Goal: Task Accomplishment & Management: Use online tool/utility

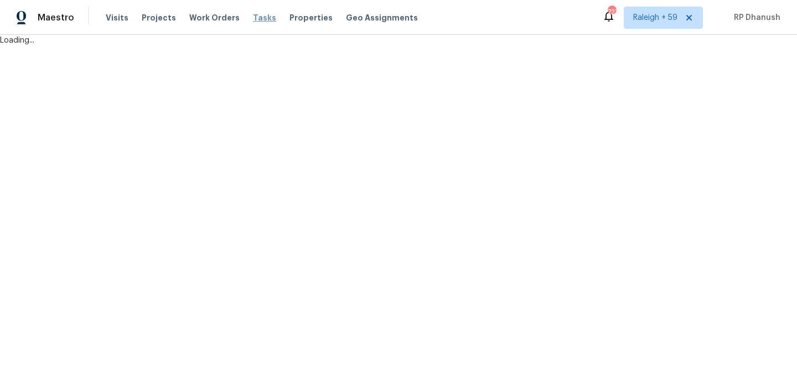
click at [253, 17] on span "Tasks" at bounding box center [264, 18] width 23 height 8
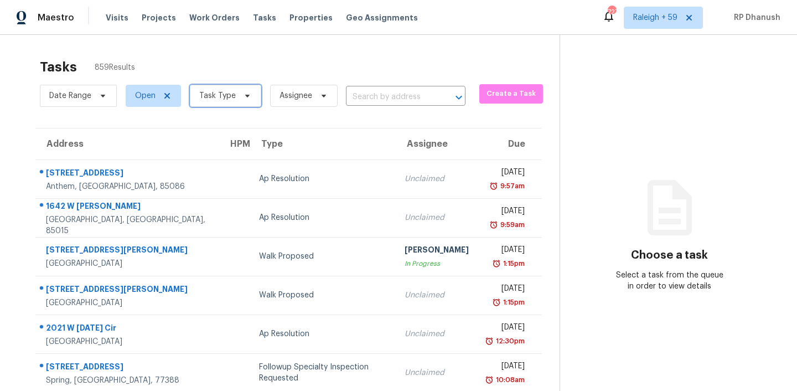
click at [243, 91] on icon at bounding box center [247, 95] width 9 height 9
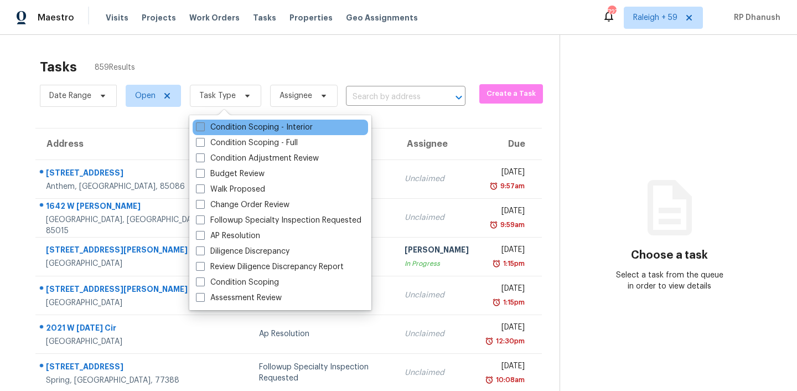
click at [218, 124] on label "Condition Scoping - Interior" at bounding box center [254, 127] width 117 height 11
click at [203, 124] on input "Condition Scoping - Interior" at bounding box center [199, 125] width 7 height 7
checkbox input "true"
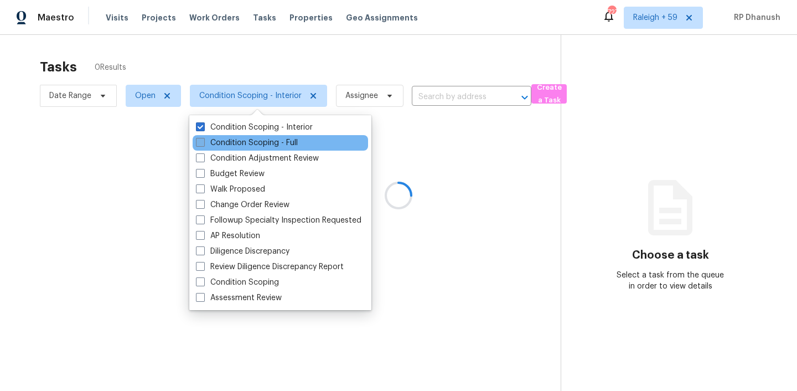
click at [217, 141] on label "Condition Scoping - Full" at bounding box center [247, 142] width 102 height 11
click at [203, 141] on input "Condition Scoping - Full" at bounding box center [199, 140] width 7 height 7
checkbox input "true"
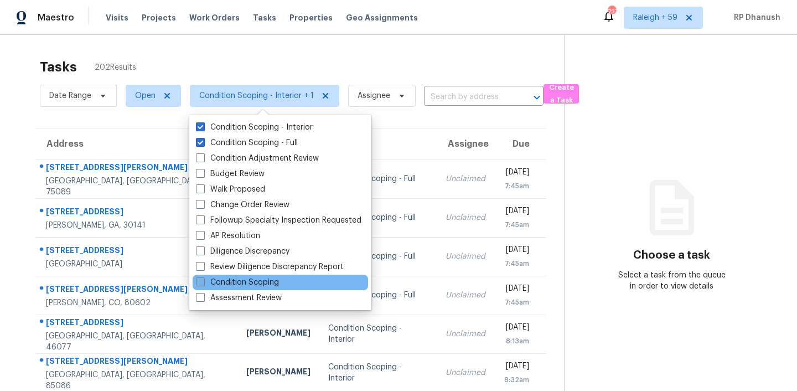
click at [241, 281] on label "Condition Scoping" at bounding box center [237, 282] width 83 height 11
click at [203, 281] on input "Condition Scoping" at bounding box center [199, 280] width 7 height 7
checkbox input "true"
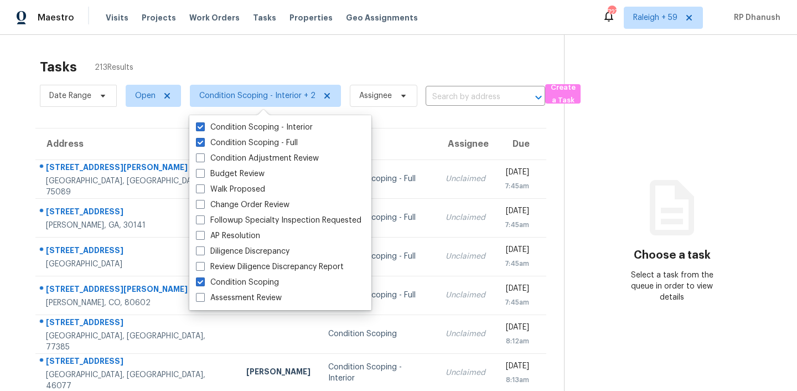
click at [251, 59] on div "Tasks 213 Results" at bounding box center [302, 67] width 524 height 29
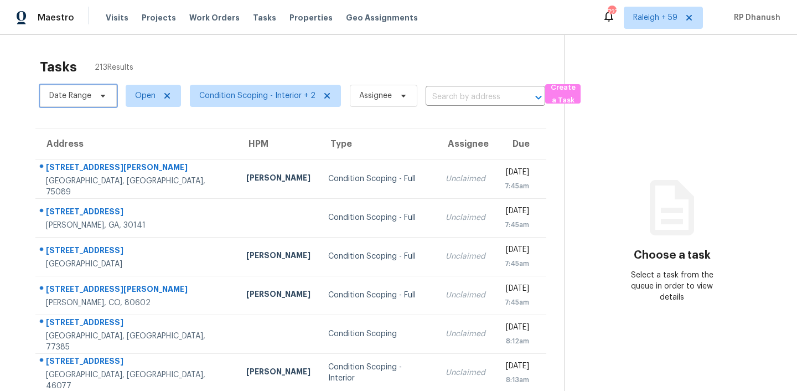
click at [89, 91] on span "Date Range" at bounding box center [70, 95] width 42 height 11
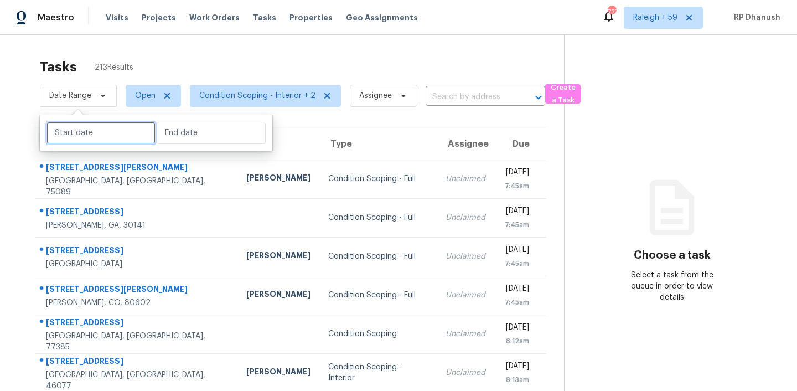
select select "9"
select select "2025"
select select "10"
select select "2025"
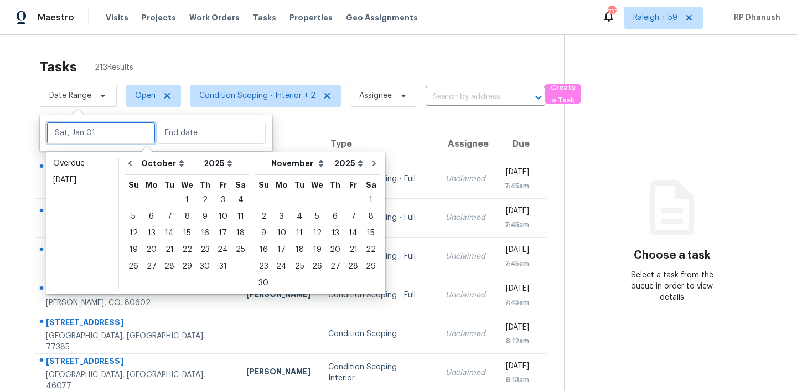
click at [98, 124] on input "text" at bounding box center [101, 133] width 109 height 22
type input "[DATE]"
click at [173, 213] on div "7" at bounding box center [170, 217] width 18 height 16
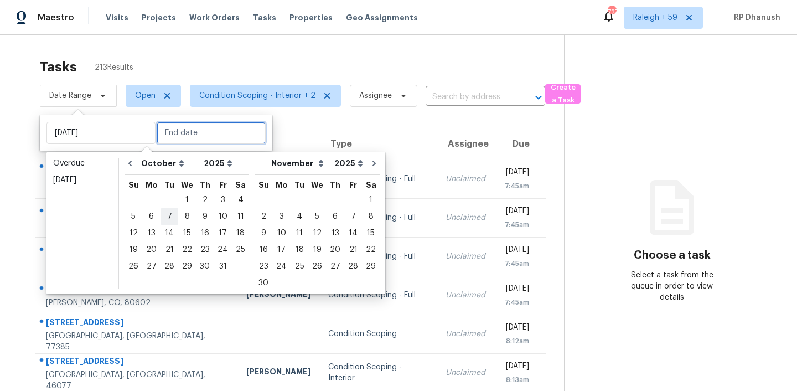
type input "[DATE]"
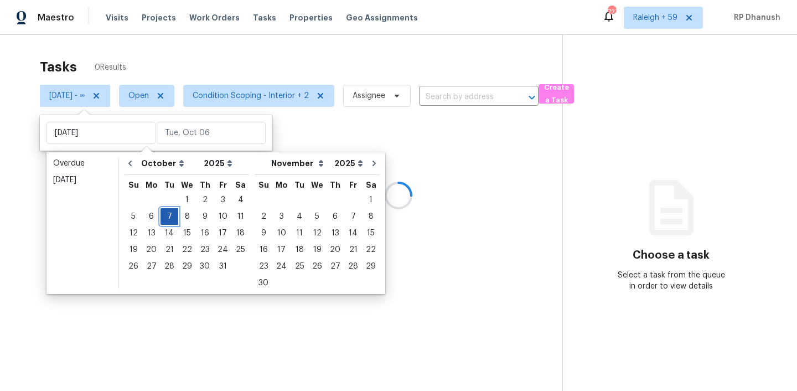
click at [173, 213] on div "7" at bounding box center [170, 217] width 18 height 16
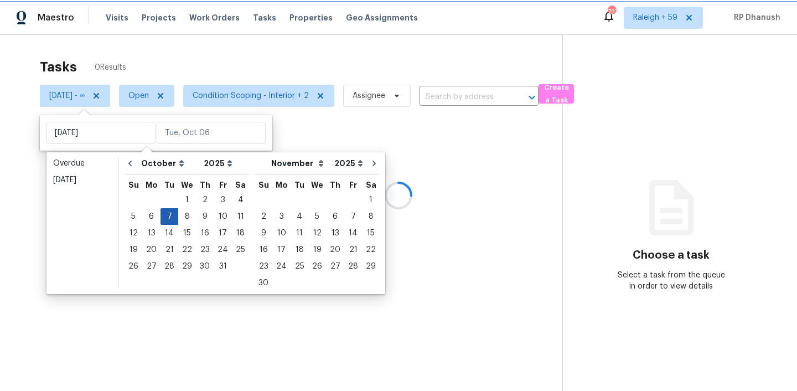
type input "[DATE]"
